Goal: Register for event/course

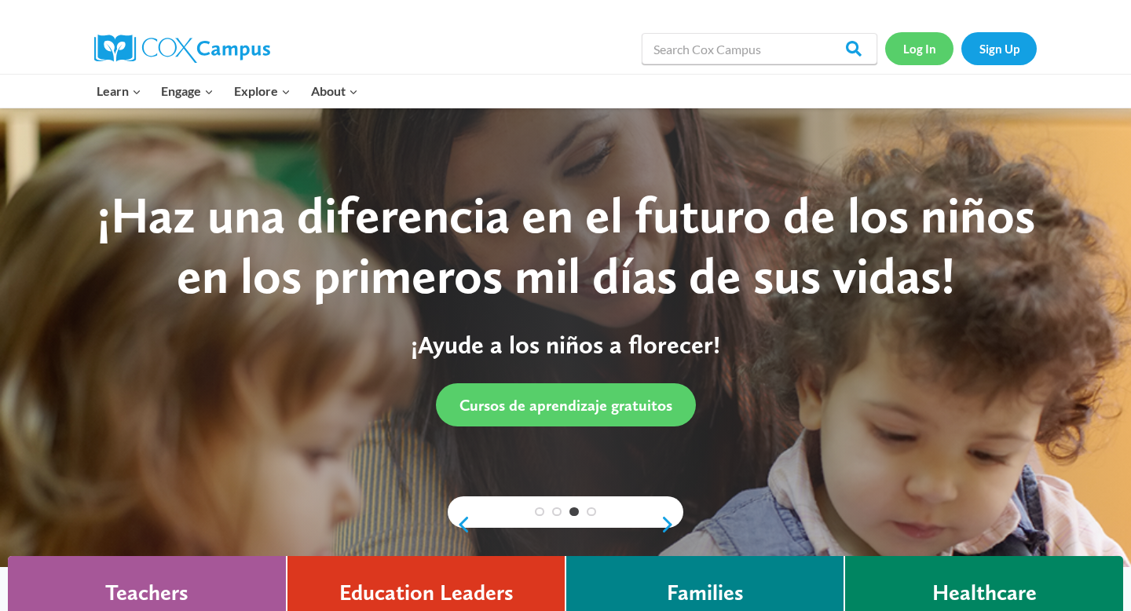
click at [928, 51] on link "Log In" at bounding box center [920, 48] width 68 height 32
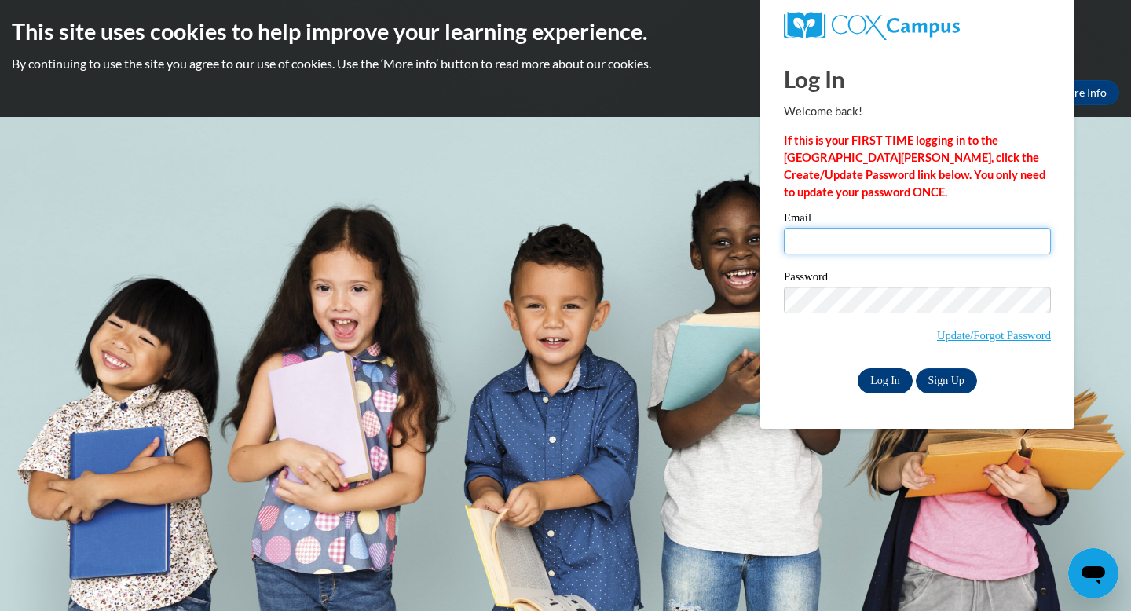
type input "agreen24@daltonstate.edu"
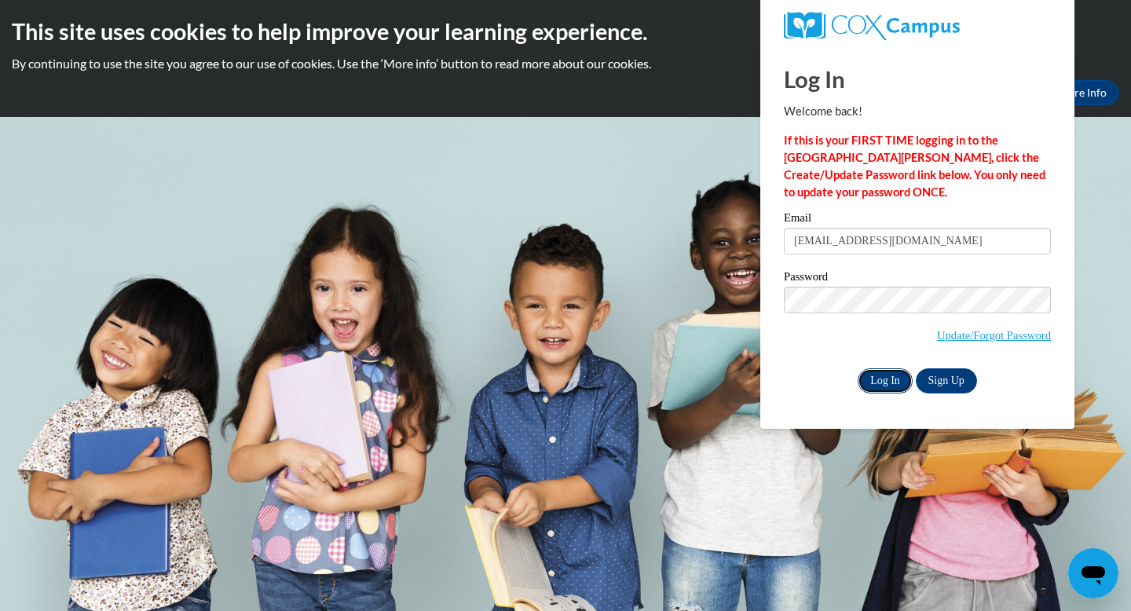
click at [894, 381] on input "Log In" at bounding box center [885, 381] width 55 height 25
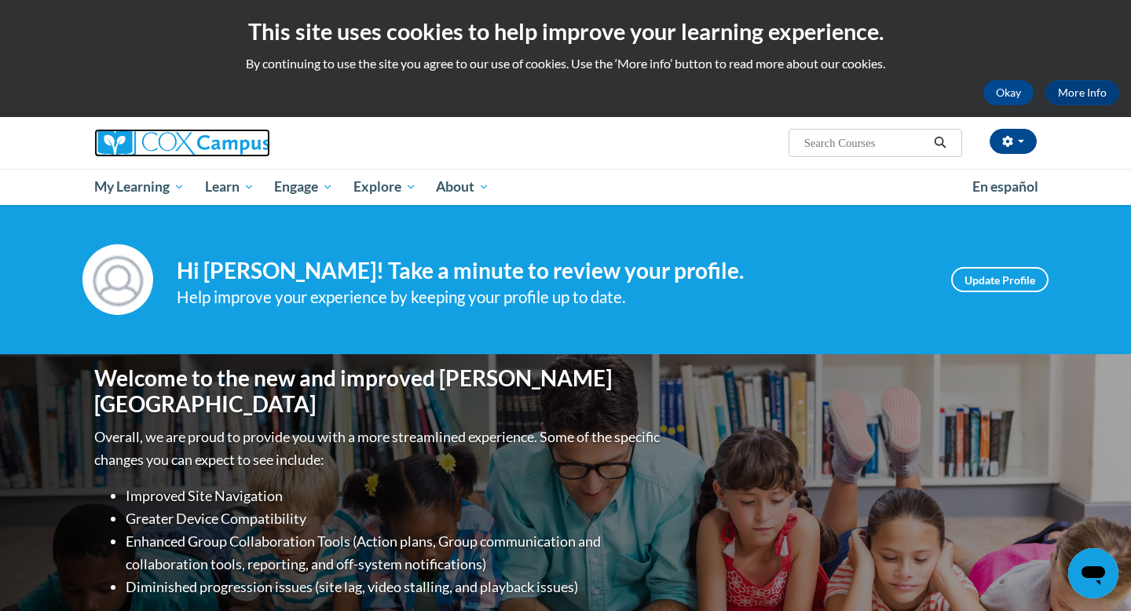
click at [154, 146] on img at bounding box center [182, 143] width 176 height 28
click at [858, 131] on span "Search Search..." at bounding box center [876, 143] width 174 height 28
click at [857, 141] on input "Search..." at bounding box center [866, 143] width 126 height 19
type input "structured"
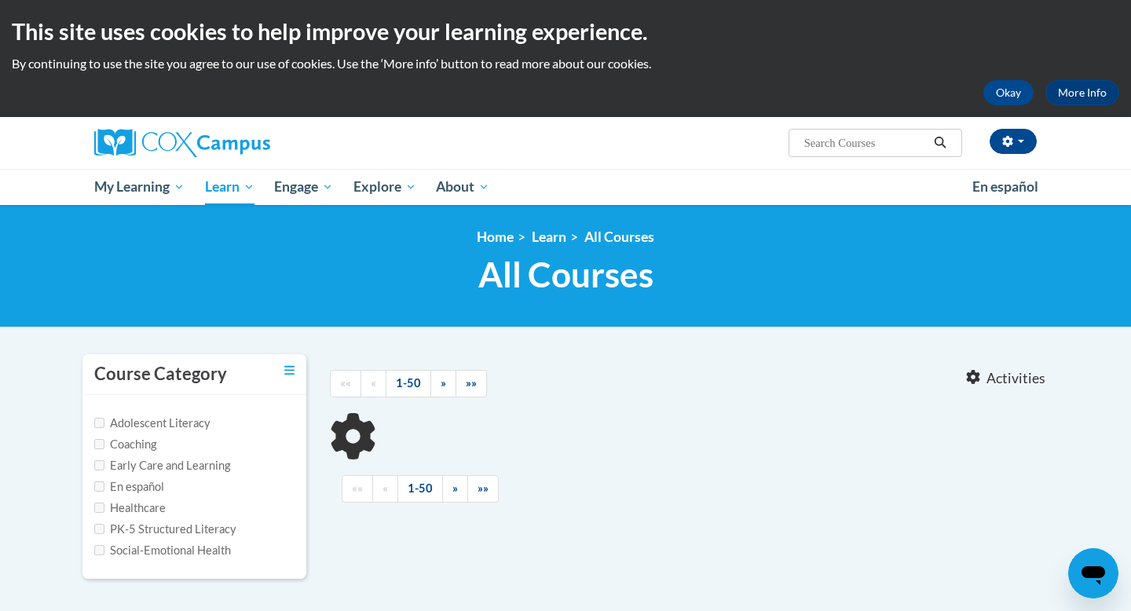
type input "structured"
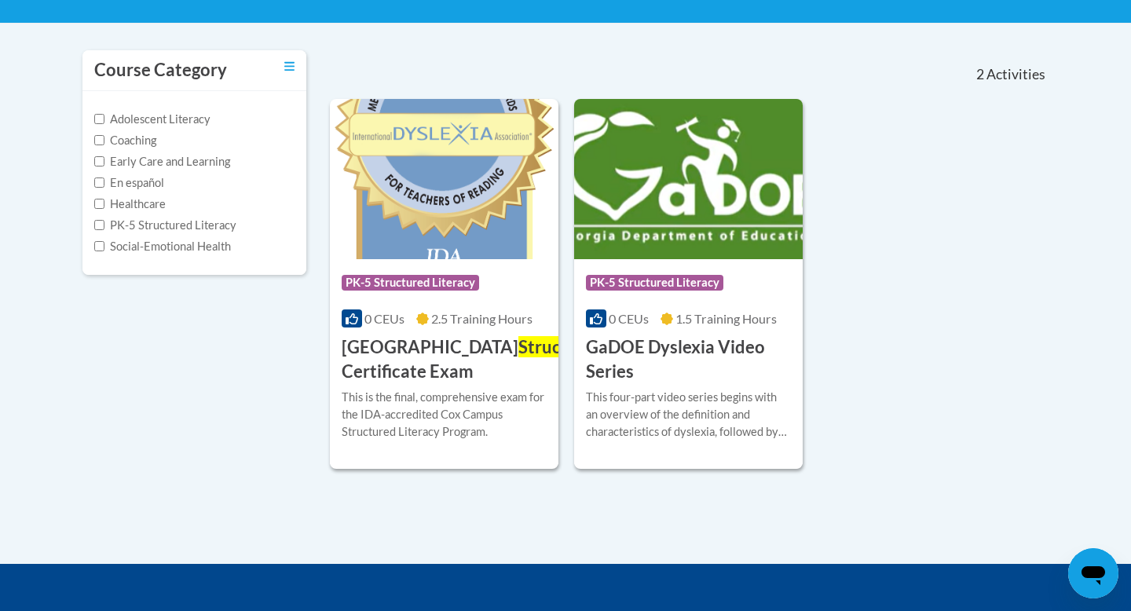
scroll to position [305, 0]
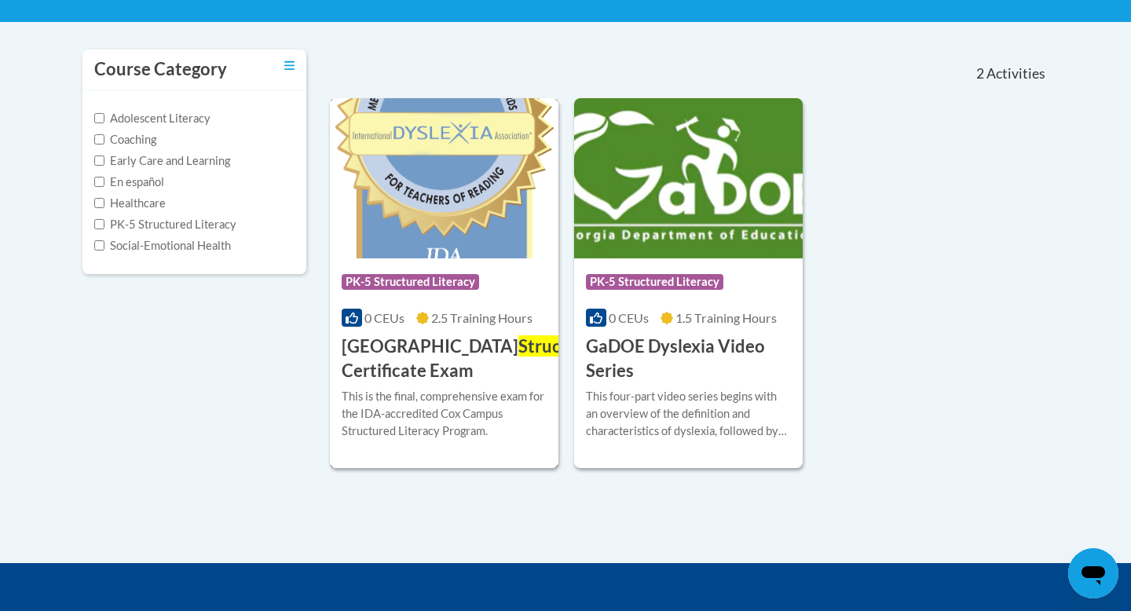
click at [477, 314] on span "2.5 Training Hours" at bounding box center [481, 317] width 101 height 15
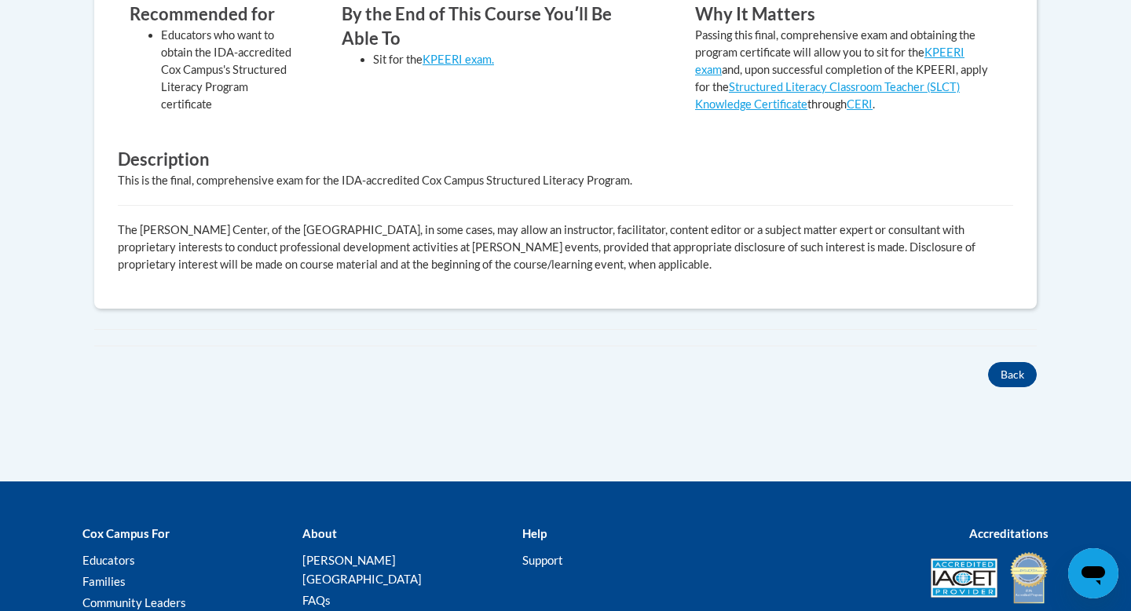
scroll to position [721, 0]
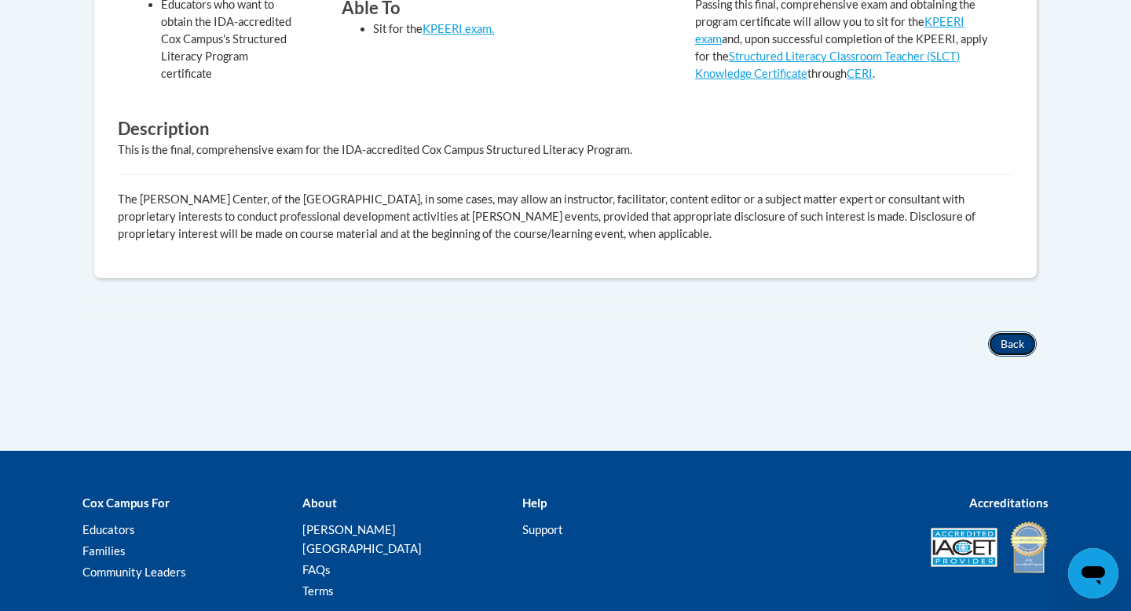
click at [1008, 341] on button "Back" at bounding box center [1012, 344] width 49 height 25
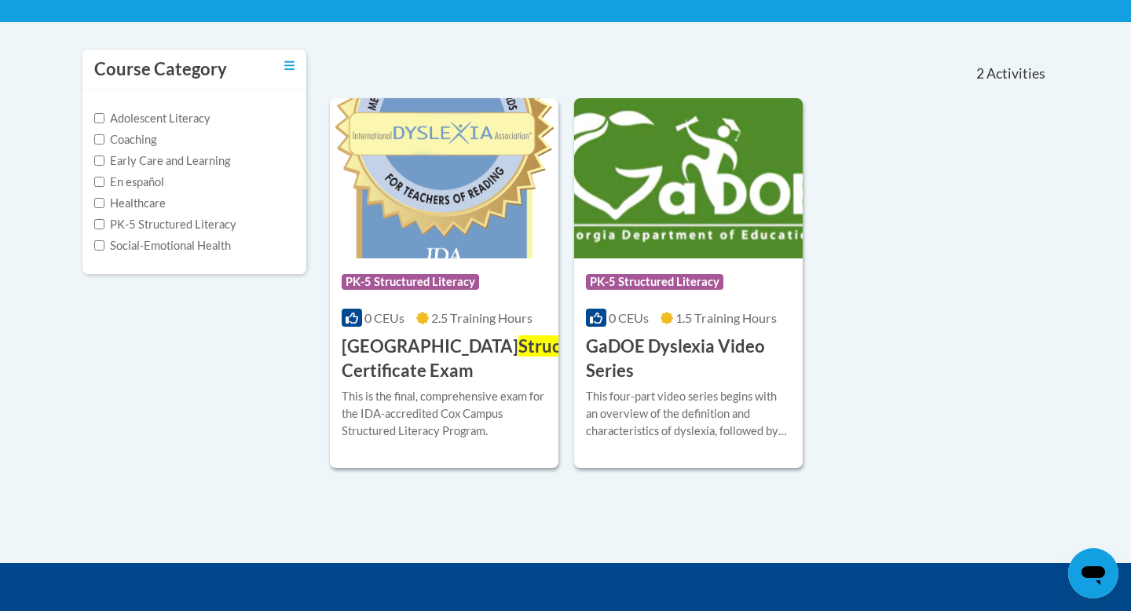
scroll to position [305, 0]
click at [444, 332] on div "Course Category: PK-5 Structured Literacy 0 CEUs 2.5 Training Hours COURSE Cox …" at bounding box center [444, 321] width 229 height 125
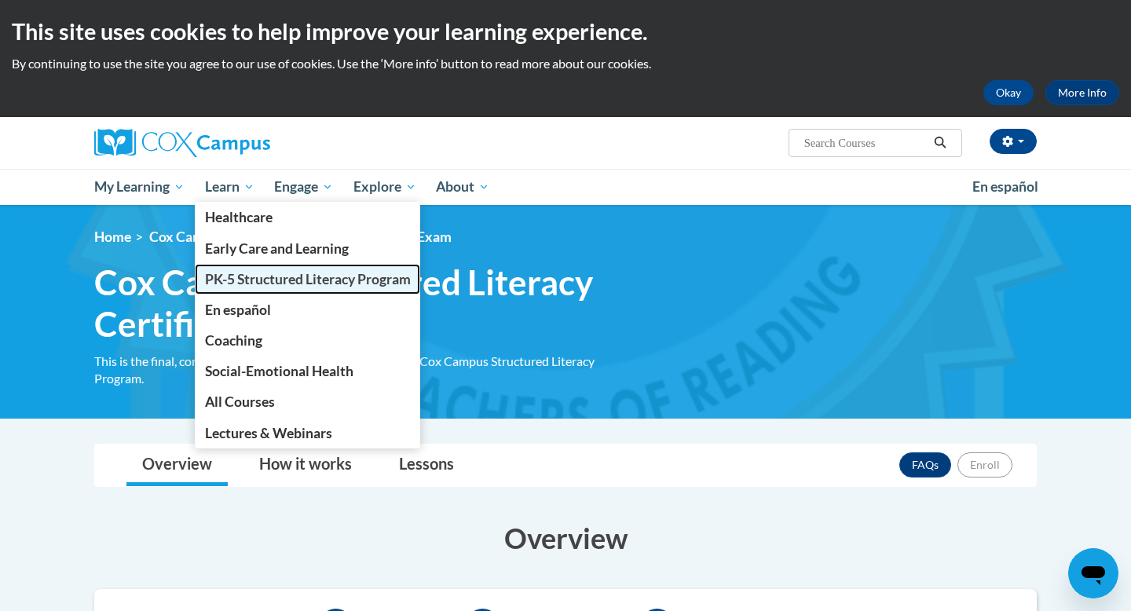
click at [247, 273] on span "PK-5 Structured Literacy Program" at bounding box center [308, 279] width 206 height 17
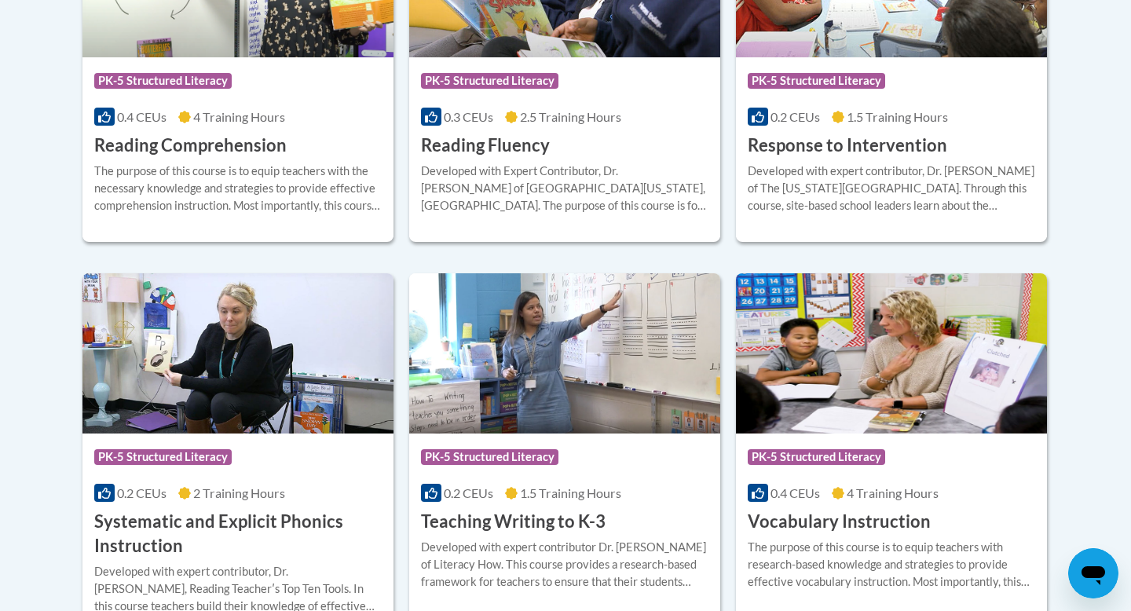
scroll to position [1626, 0]
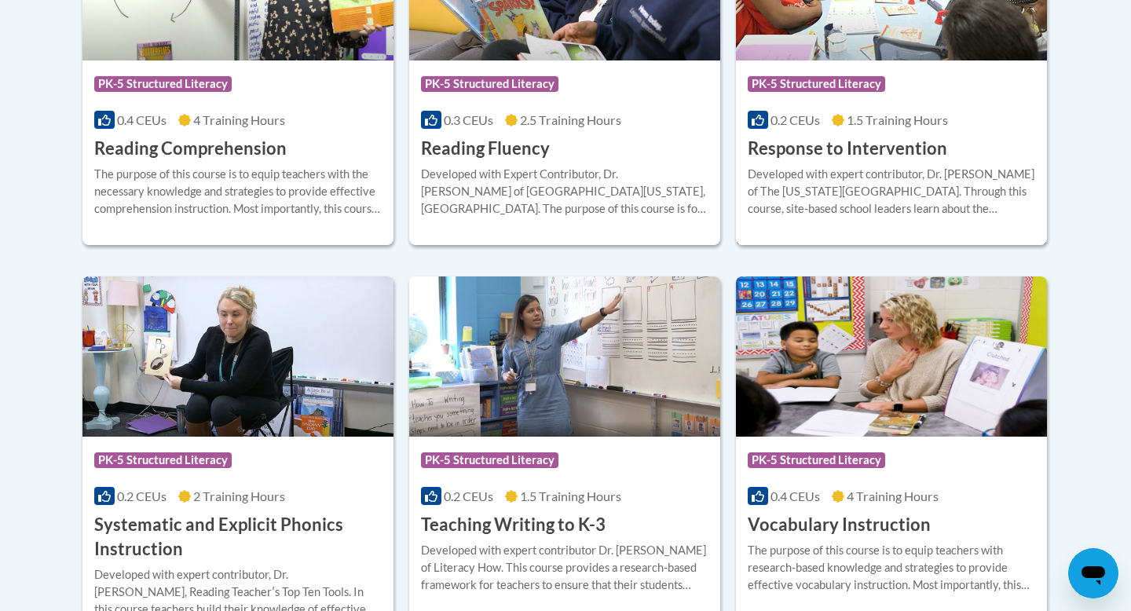
click at [896, 109] on div "Course Category: PK-5 Structured Literacy 0.2 CEUs 1.5 Training Hours COURSE Re…" at bounding box center [891, 111] width 311 height 101
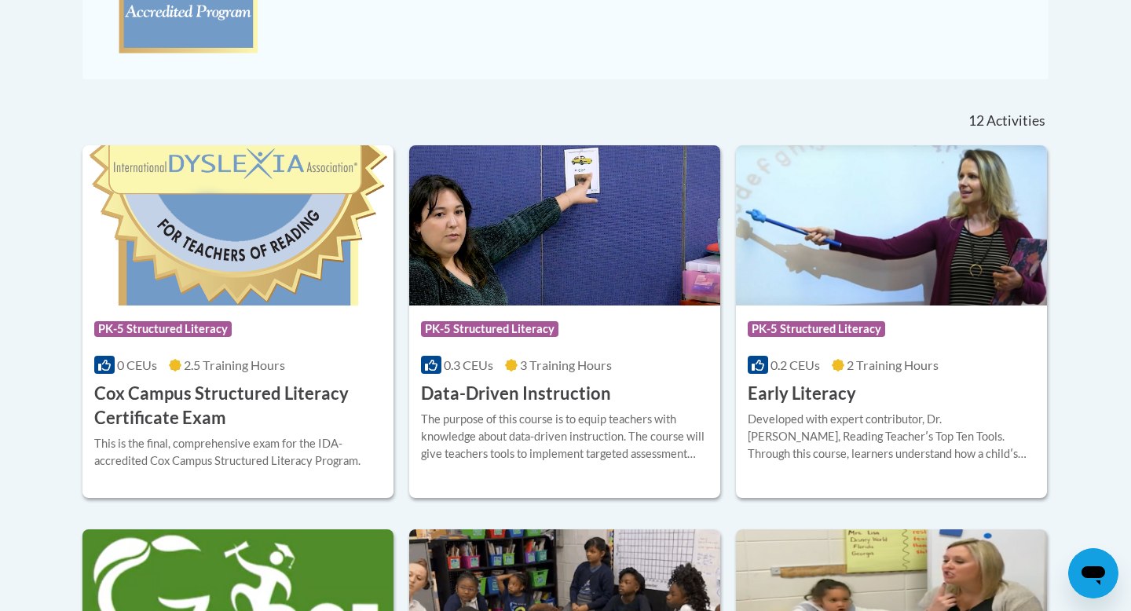
scroll to position [572, 0]
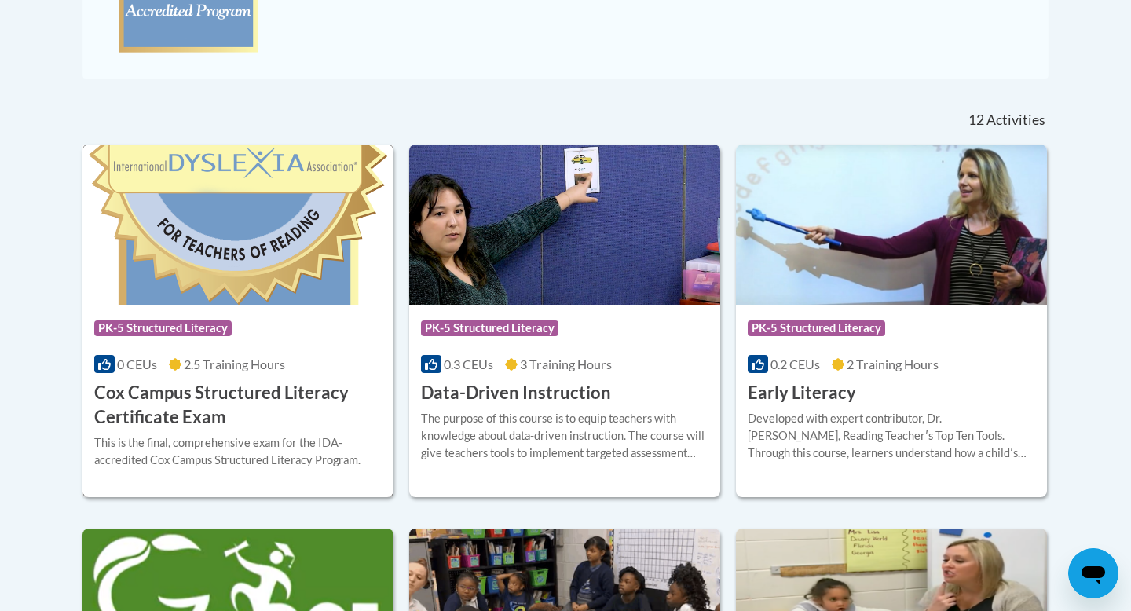
click at [190, 415] on h3 "Cox Campus Structured Literacy Certificate Exam" at bounding box center [238, 405] width 288 height 49
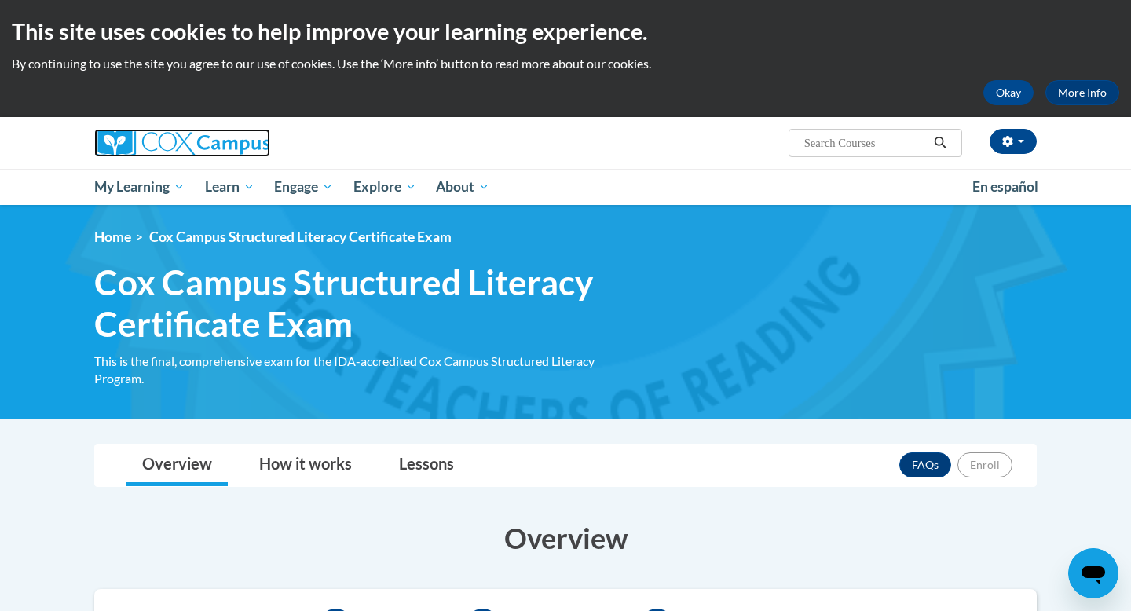
click at [144, 139] on img at bounding box center [182, 143] width 176 height 28
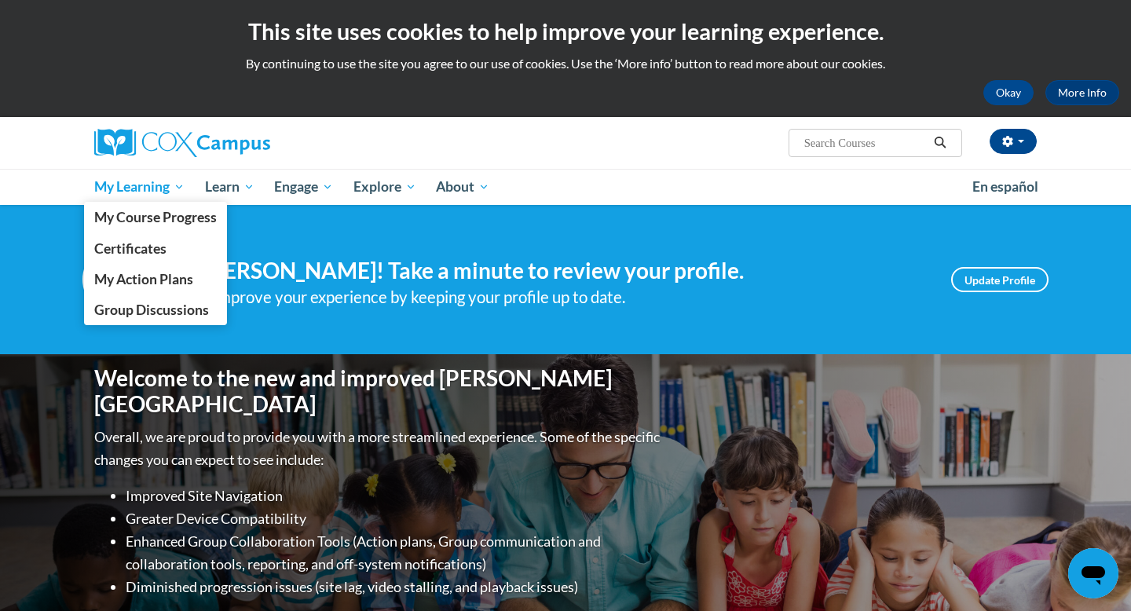
click at [142, 181] on span "My Learning" at bounding box center [139, 187] width 90 height 19
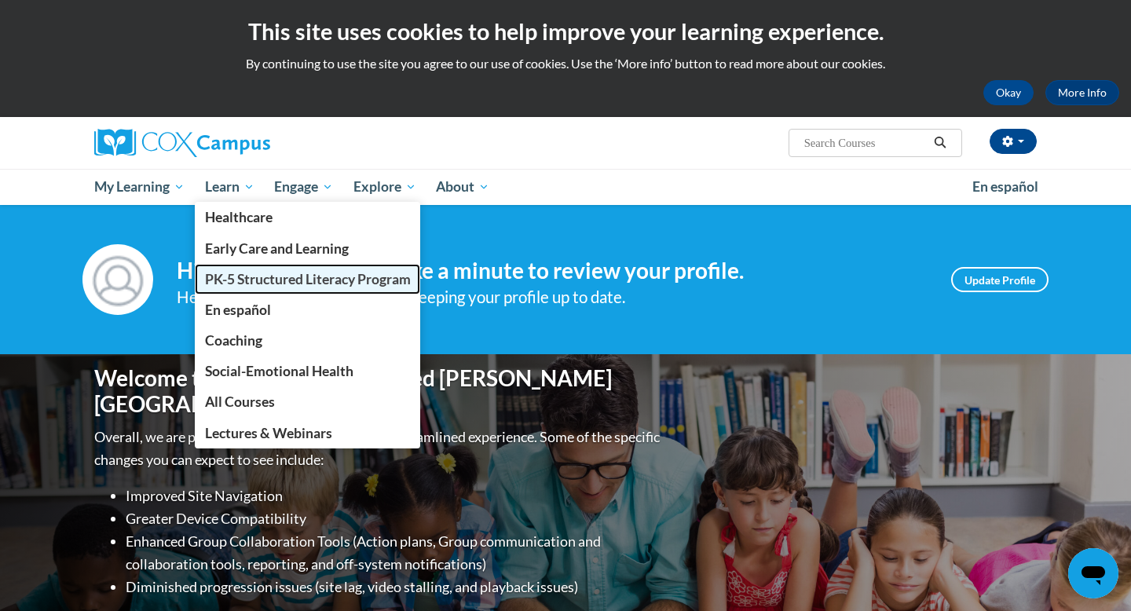
click at [238, 281] on span "PK-5 Structured Literacy Program" at bounding box center [308, 279] width 206 height 17
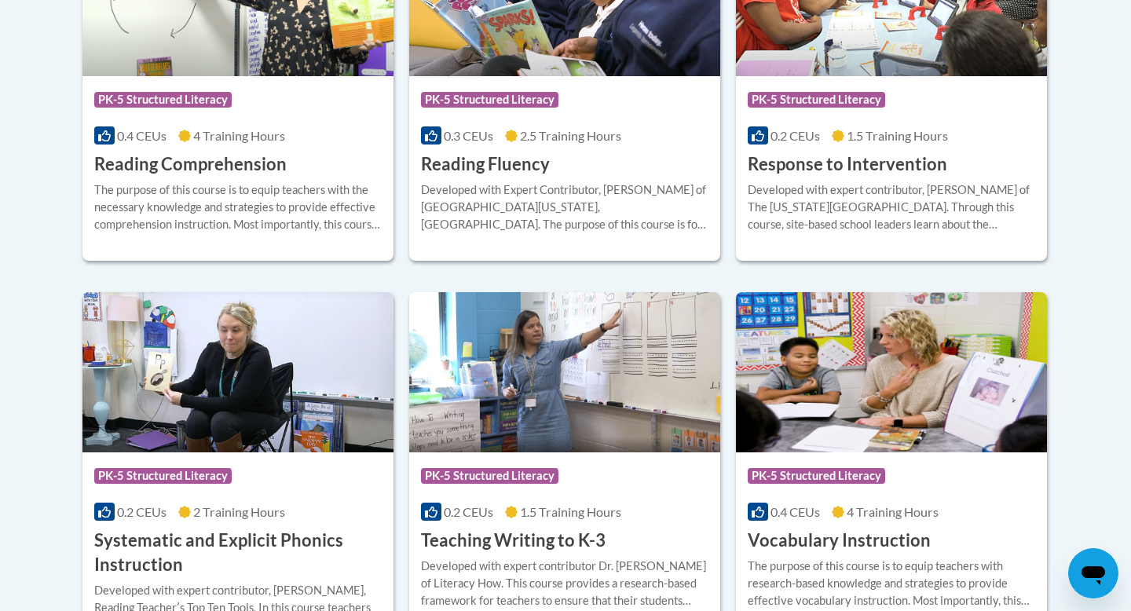
scroll to position [2015, 0]
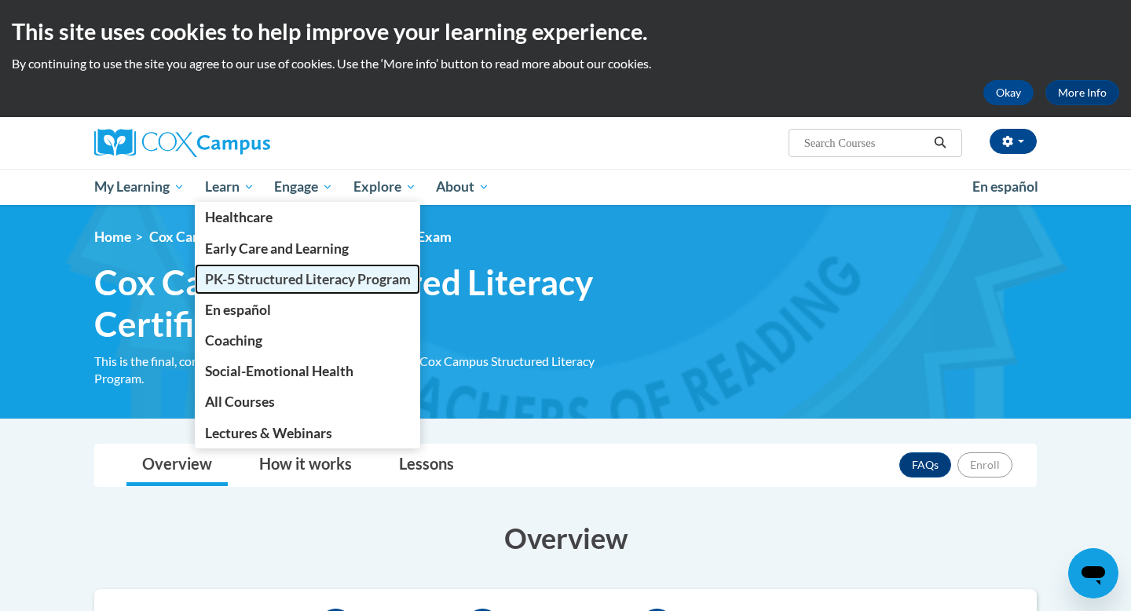
click at [270, 282] on span "PK-5 Structured Literacy Program" at bounding box center [308, 279] width 206 height 17
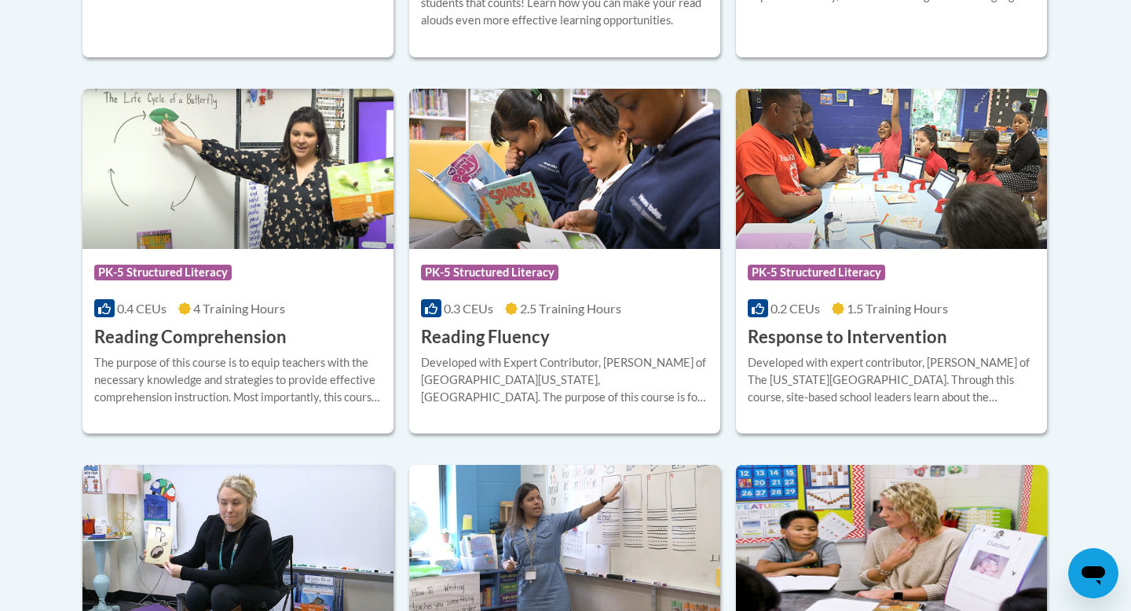
scroll to position [1442, 0]
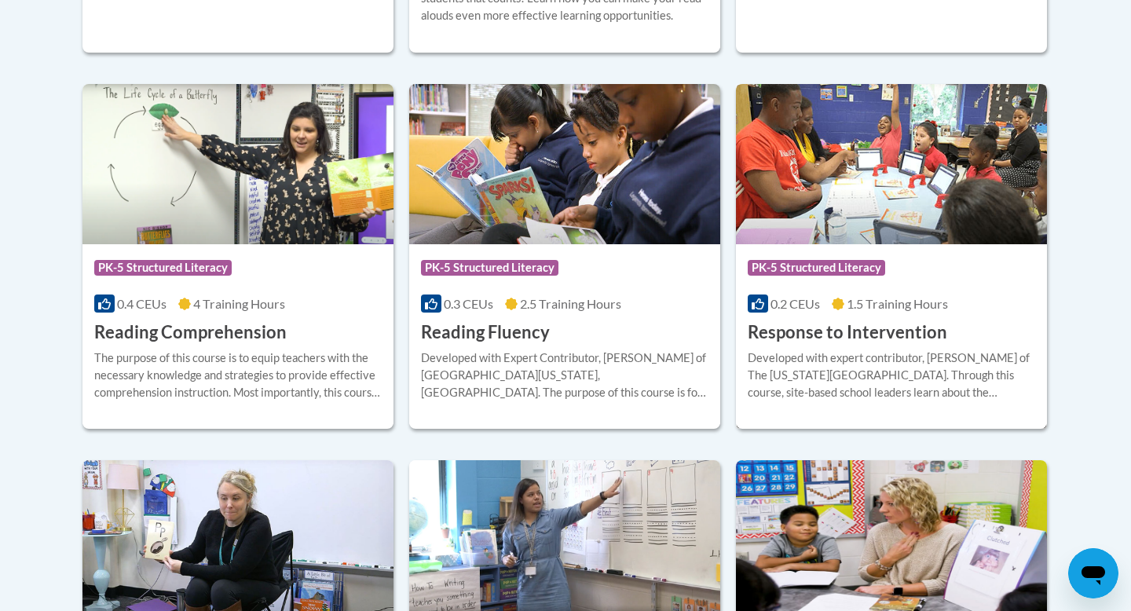
click at [827, 343] on h3 "Response to Intervention" at bounding box center [848, 333] width 200 height 24
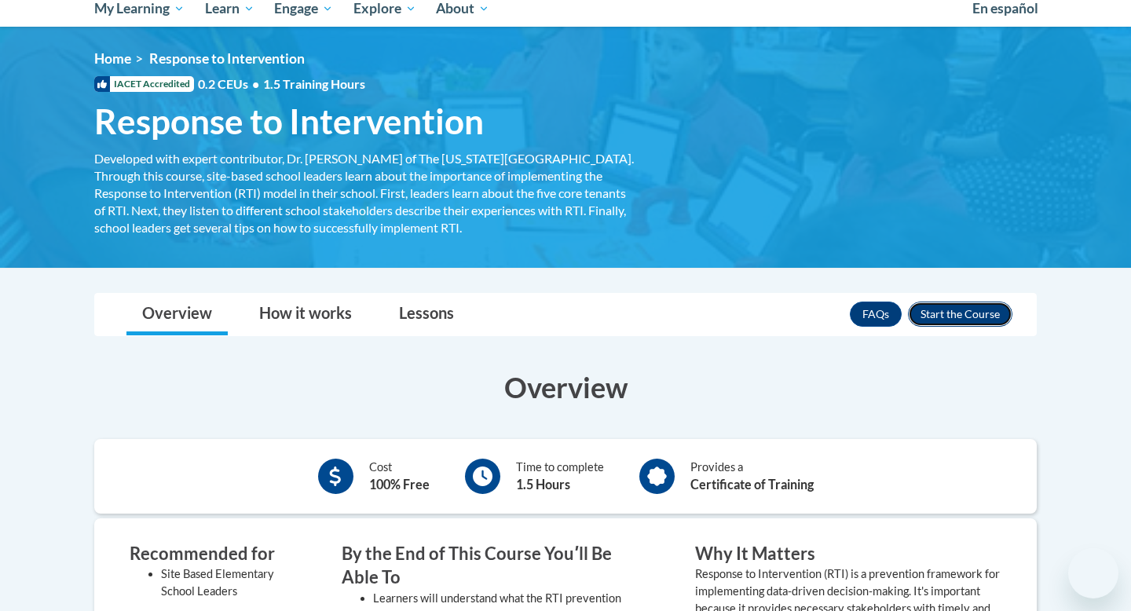
click at [957, 307] on button "Enroll" at bounding box center [960, 314] width 105 height 25
click at [959, 64] on ol "Home Response to Intervention" at bounding box center [565, 58] width 943 height 17
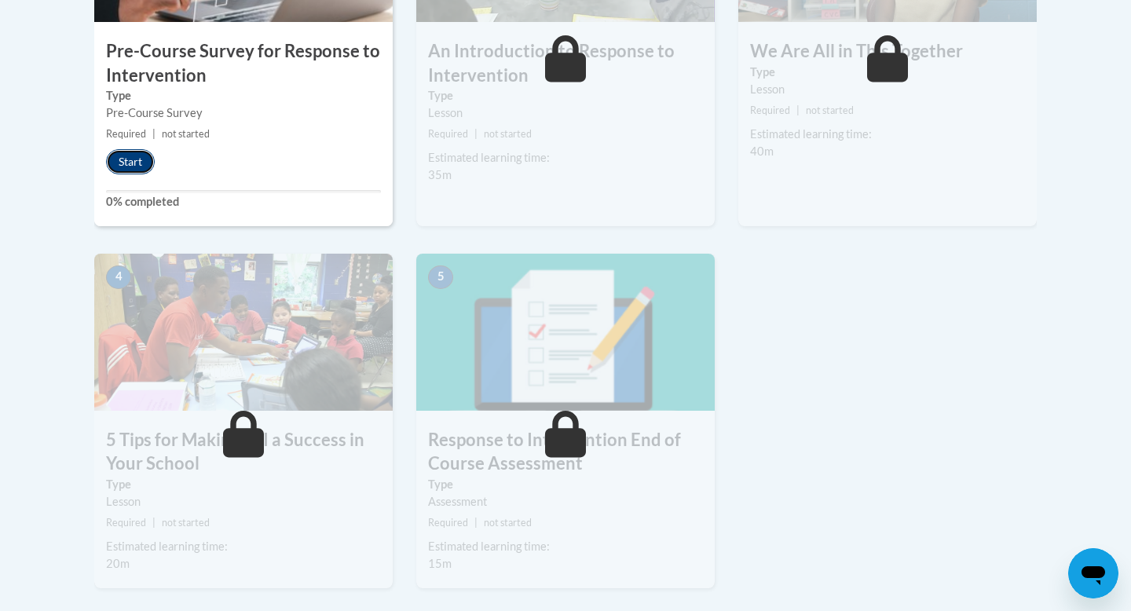
click at [146, 156] on button "Start" at bounding box center [130, 161] width 49 height 25
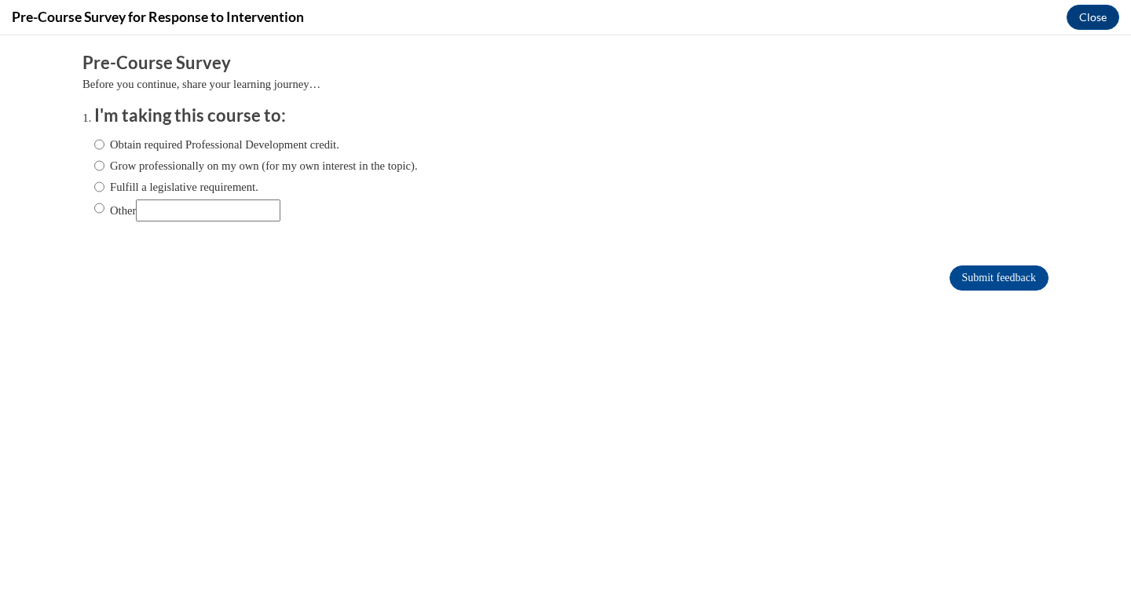
click at [214, 217] on input "Other" at bounding box center [208, 211] width 145 height 22
type input "College"
click at [988, 277] on input "Submit feedback" at bounding box center [999, 278] width 99 height 25
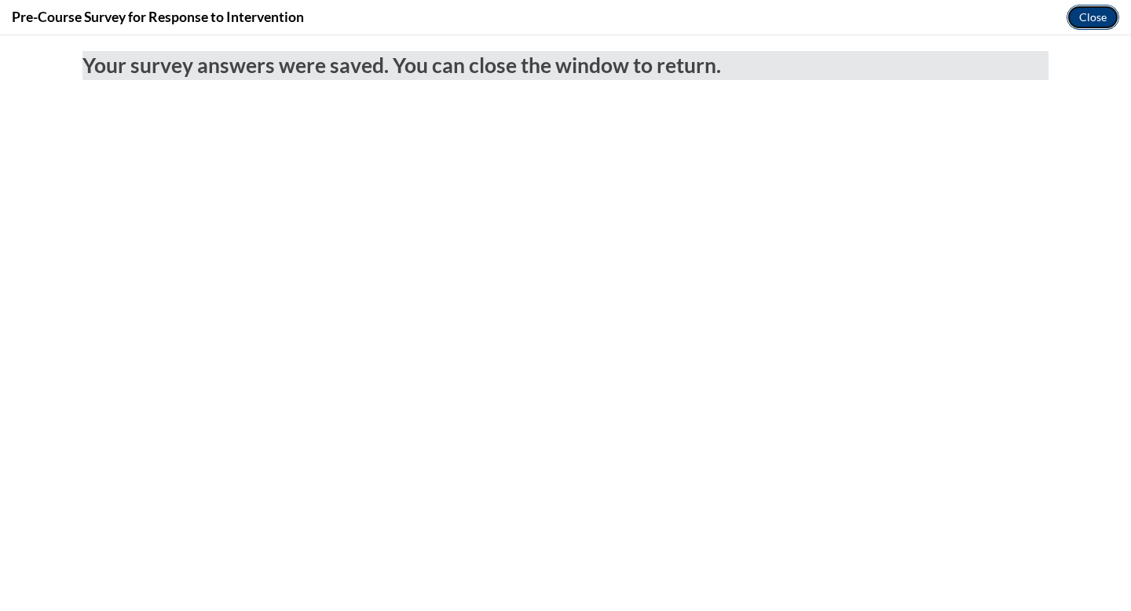
click at [1109, 20] on button "Close" at bounding box center [1093, 17] width 53 height 25
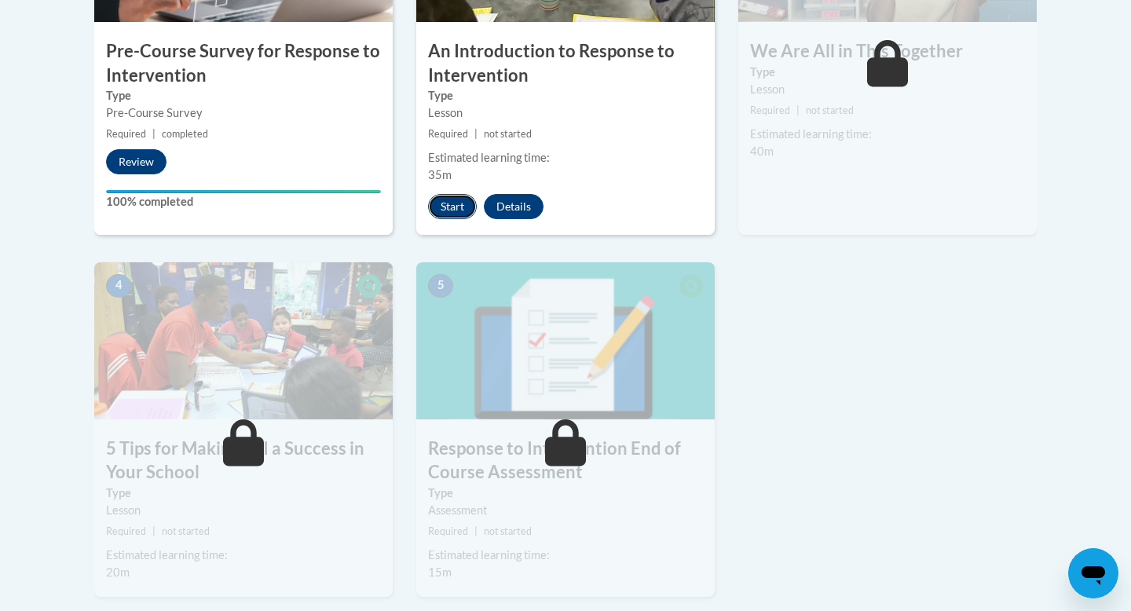
click at [459, 215] on button "Start" at bounding box center [452, 206] width 49 height 25
